Goal: Complete application form: Complete application form

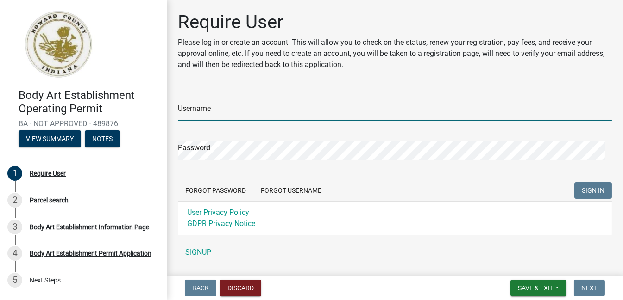
click at [277, 112] on input "Username" at bounding box center [395, 111] width 434 height 19
type input "J"
type input "jaydeetattoo"
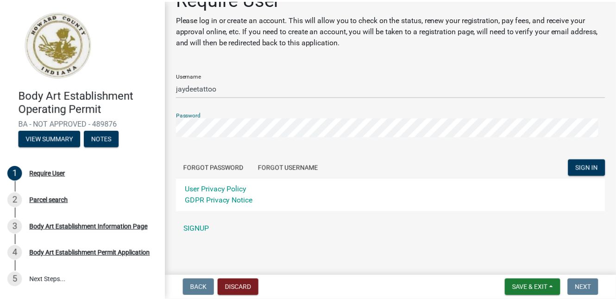
scroll to position [25, 0]
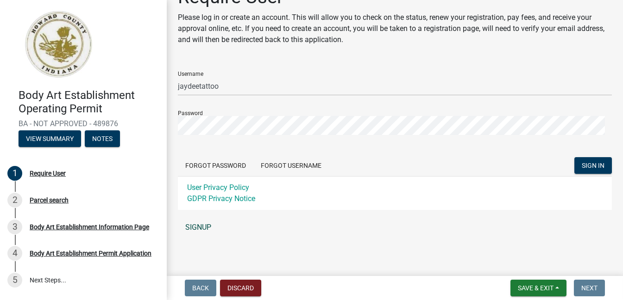
click at [199, 227] on link "SIGNUP" at bounding box center [395, 227] width 434 height 19
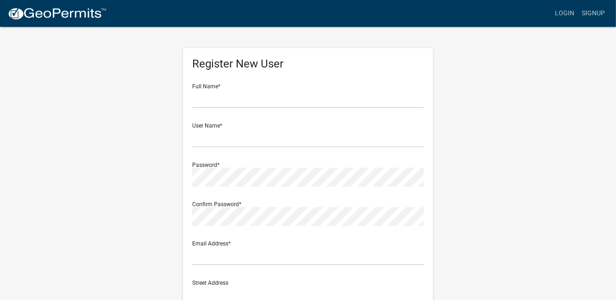
click at [249, 88] on div "Full Name *" at bounding box center [307, 92] width 231 height 32
click at [249, 101] on input "text" at bounding box center [307, 98] width 231 height 19
type input "jeffrey downey"
type input "jeffreydaren68@gmail.com"
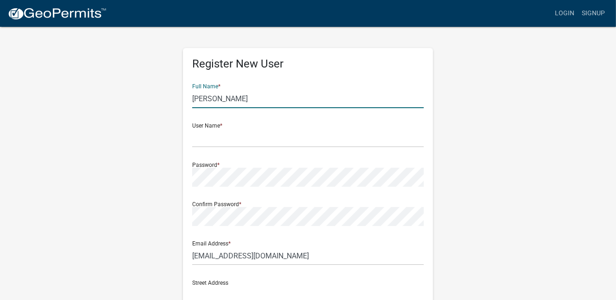
type input "3176278319"
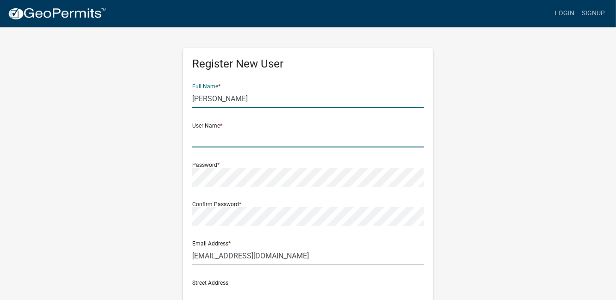
click at [229, 141] on input "text" at bounding box center [307, 138] width 231 height 19
type input "jaydeetattoo"
click at [226, 190] on form "Full Name * jeffrey downey User Name * jaydeetattoo Password * Confirm Password…" at bounding box center [307, 274] width 231 height 396
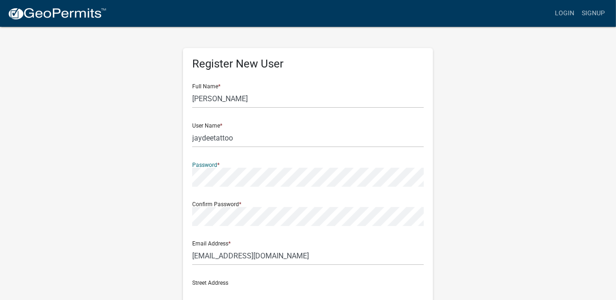
click at [170, 215] on div "Register New User Full Name * jeffrey downey User Name * jaydeetattoo Password …" at bounding box center [308, 273] width 528 height 495
click at [94, 172] on div "Register New User Full Name * jeffrey downey User Name * jaydeetattoo Password …" at bounding box center [308, 273] width 528 height 495
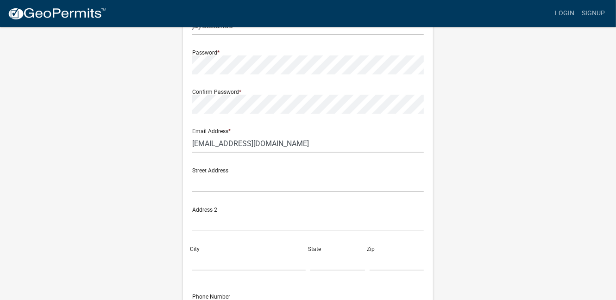
scroll to position [139, 0]
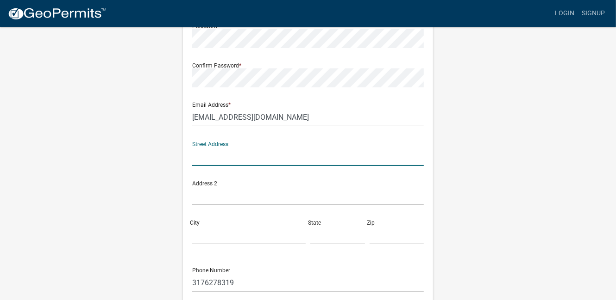
click at [231, 162] on input "text" at bounding box center [307, 156] width 231 height 19
type input "3780 s reed rd"
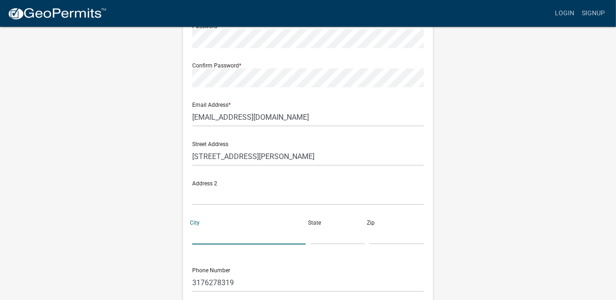
click at [239, 240] on input "City" at bounding box center [248, 235] width 113 height 19
type input "kokomo"
click at [327, 237] on input "text" at bounding box center [337, 235] width 55 height 19
type input "in"
click at [373, 237] on input "text" at bounding box center [396, 235] width 55 height 19
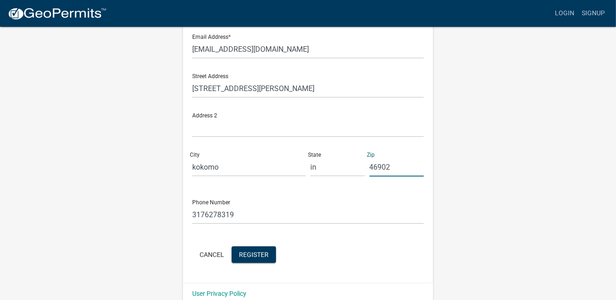
scroll to position [220, 0]
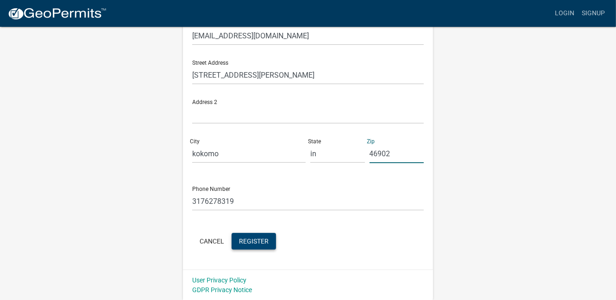
type input "46902"
click at [255, 242] on span "Register" at bounding box center [254, 240] width 30 height 7
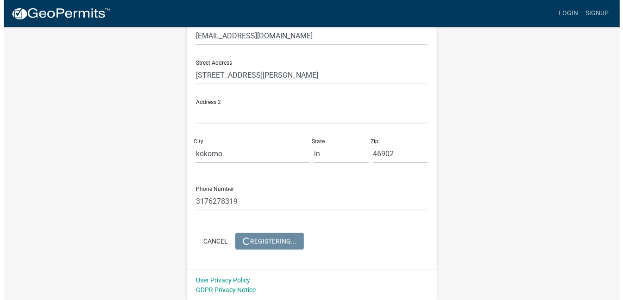
scroll to position [0, 0]
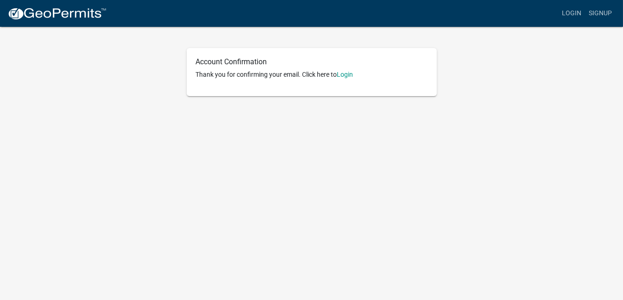
click at [349, 80] on div "Account Confirmation Thank you for confirming your email. Click here to Login" at bounding box center [312, 72] width 250 height 48
click at [349, 77] on link "Login" at bounding box center [345, 74] width 16 height 7
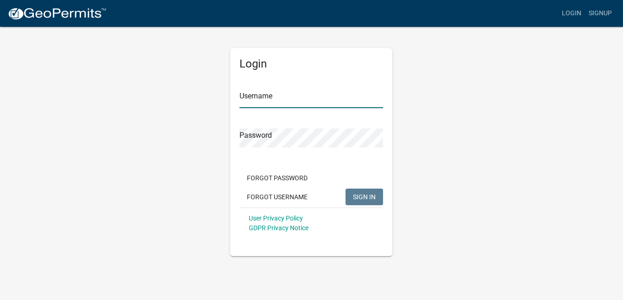
type input "jaydeetattoo"
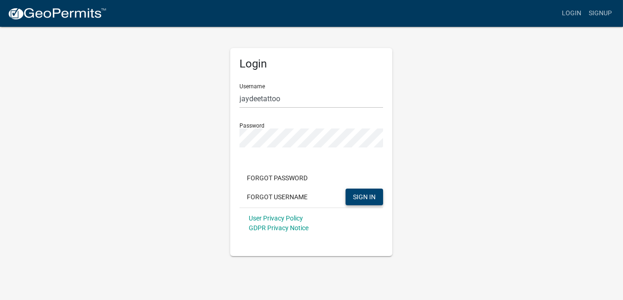
click at [362, 196] on span "SIGN IN" at bounding box center [364, 196] width 23 height 7
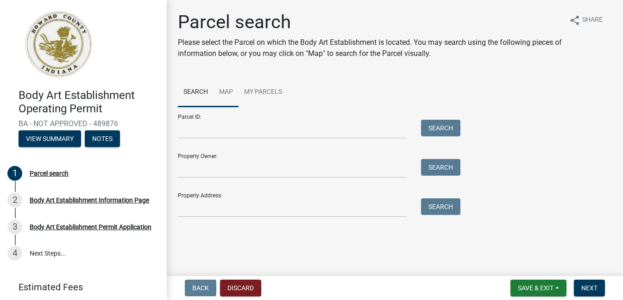
click at [227, 91] on link "Map" at bounding box center [225, 93] width 25 height 30
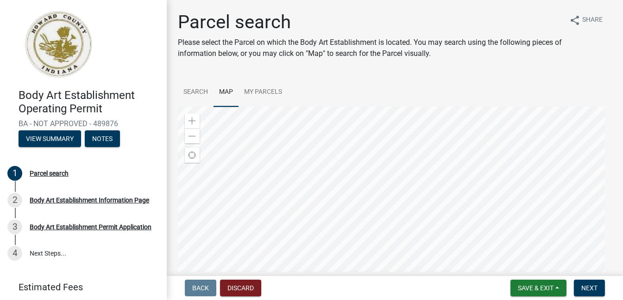
click at [477, 219] on div at bounding box center [395, 222] width 434 height 231
click at [437, 212] on div at bounding box center [395, 222] width 434 height 231
click at [470, 205] on div at bounding box center [395, 222] width 434 height 231
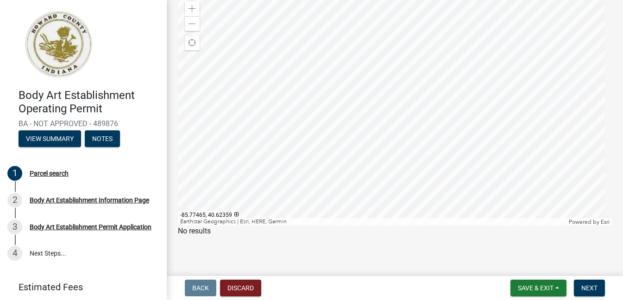
scroll to position [87, 0]
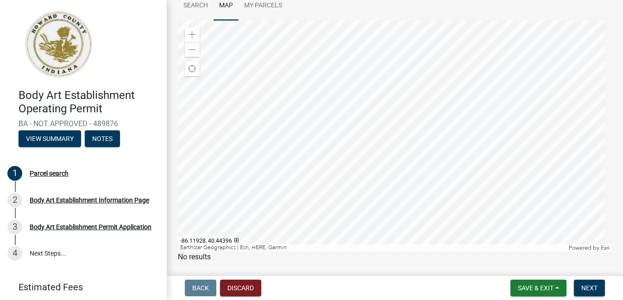
click at [392, 154] on div at bounding box center [395, 135] width 434 height 231
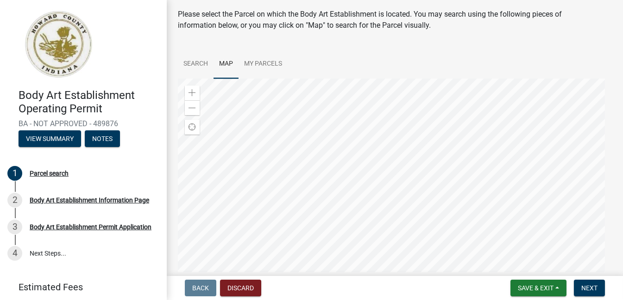
scroll to position [0, 0]
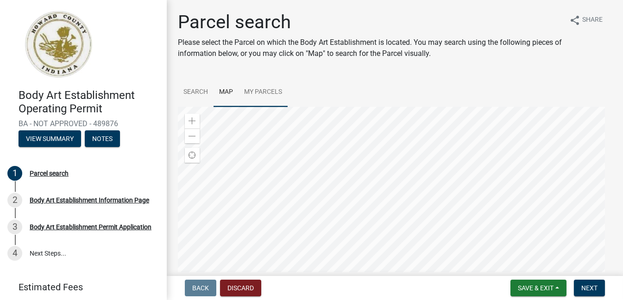
click at [251, 90] on link "My Parcels" at bounding box center [262, 93] width 49 height 30
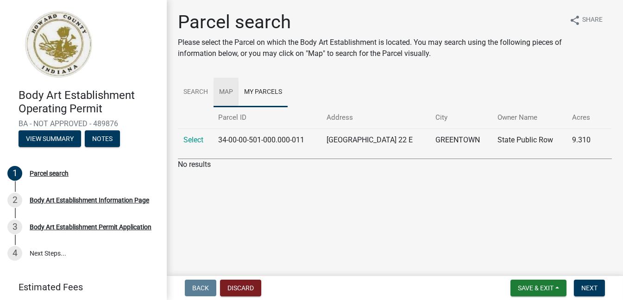
click at [224, 94] on link "Map" at bounding box center [225, 93] width 25 height 30
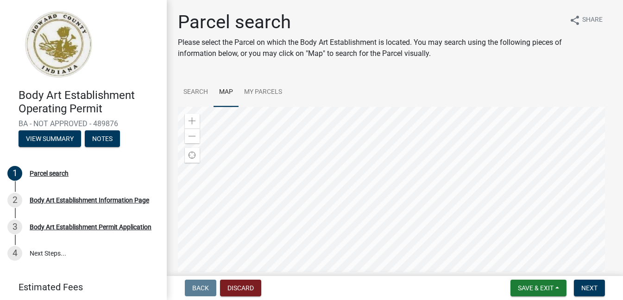
click at [393, 192] on div at bounding box center [395, 222] width 434 height 231
click at [401, 220] on div at bounding box center [395, 222] width 434 height 231
click at [402, 220] on div at bounding box center [395, 222] width 434 height 231
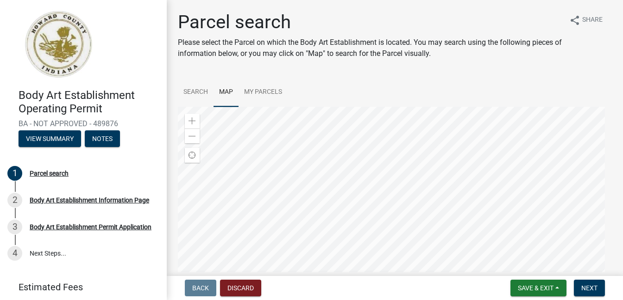
click at [391, 198] on div at bounding box center [395, 222] width 434 height 231
click at [351, 178] on div at bounding box center [395, 222] width 434 height 231
click at [455, 157] on div at bounding box center [395, 222] width 434 height 231
click at [409, 130] on div at bounding box center [395, 222] width 434 height 231
click at [358, 209] on div at bounding box center [395, 222] width 434 height 231
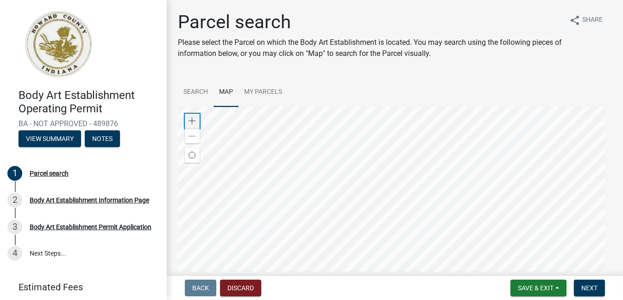
click at [192, 121] on span at bounding box center [191, 121] width 7 height 7
click at [406, 107] on div at bounding box center [395, 222] width 434 height 231
click at [404, 214] on div at bounding box center [395, 222] width 434 height 231
click at [196, 123] on div "Zoom in" at bounding box center [192, 121] width 15 height 15
click at [396, 202] on div at bounding box center [395, 222] width 434 height 231
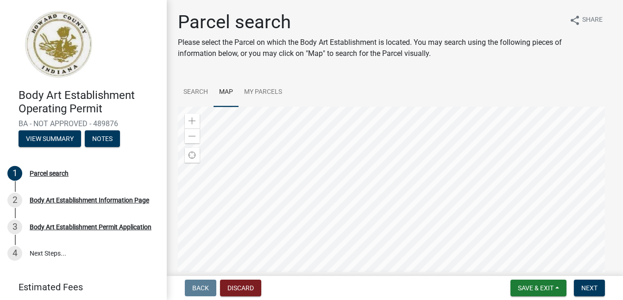
click at [374, 197] on div at bounding box center [395, 222] width 434 height 231
click at [399, 195] on div at bounding box center [395, 222] width 434 height 231
click at [399, 193] on div at bounding box center [395, 222] width 434 height 231
click at [372, 178] on div at bounding box center [395, 222] width 434 height 231
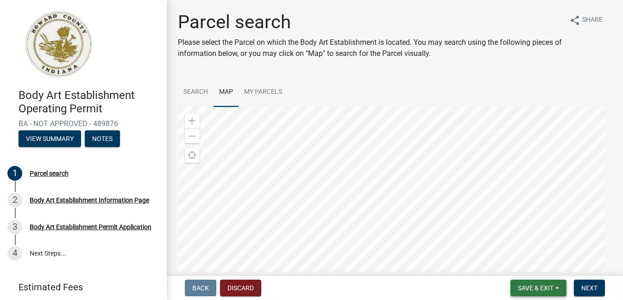
click at [541, 293] on button "Save & Exit" at bounding box center [538, 288] width 56 height 17
click at [362, 219] on div at bounding box center [395, 222] width 434 height 231
click at [336, 221] on div at bounding box center [395, 222] width 434 height 231
click at [524, 286] on span "Save & Exit" at bounding box center [536, 288] width 36 height 7
click at [516, 266] on button "Save & Exit" at bounding box center [529, 264] width 74 height 22
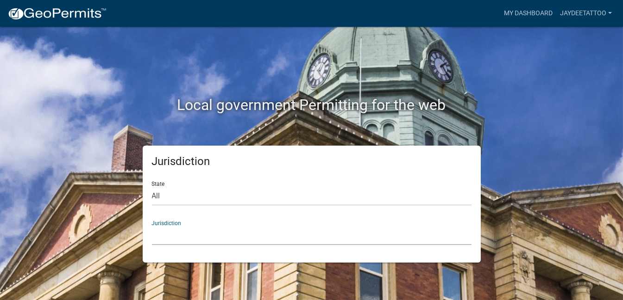
click at [170, 228] on select "[GEOGRAPHIC_DATA], [US_STATE] [GEOGRAPHIC_DATA], [US_STATE][PERSON_NAME][GEOGRA…" at bounding box center [311, 235] width 319 height 19
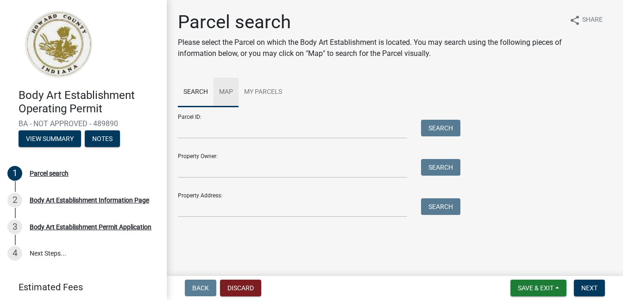
click at [224, 92] on link "Map" at bounding box center [225, 93] width 25 height 30
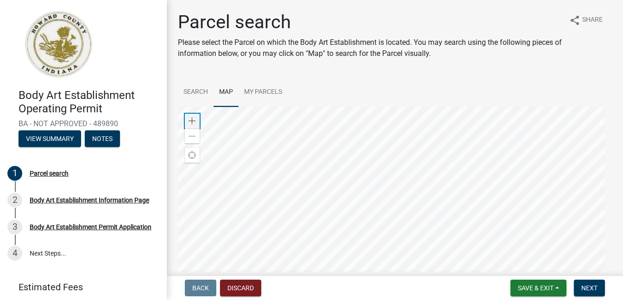
click at [193, 121] on span at bounding box center [191, 121] width 7 height 7
click at [194, 121] on span at bounding box center [191, 121] width 7 height 7
click at [463, 107] on div at bounding box center [395, 222] width 434 height 231
click at [463, 133] on div at bounding box center [395, 222] width 434 height 231
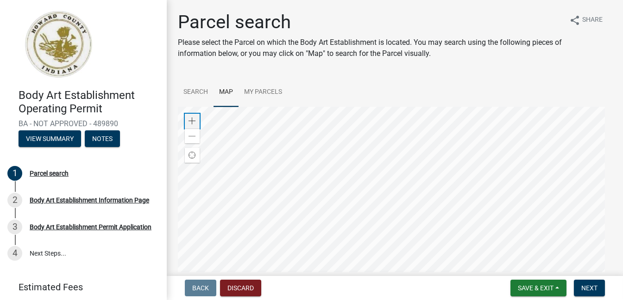
click at [190, 122] on span at bounding box center [191, 121] width 7 height 7
click at [408, 300] on div at bounding box center [395, 222] width 434 height 231
click at [435, 245] on div at bounding box center [395, 222] width 434 height 231
click at [190, 120] on span at bounding box center [191, 121] width 7 height 7
